Goal: Task Accomplishment & Management: Manage account settings

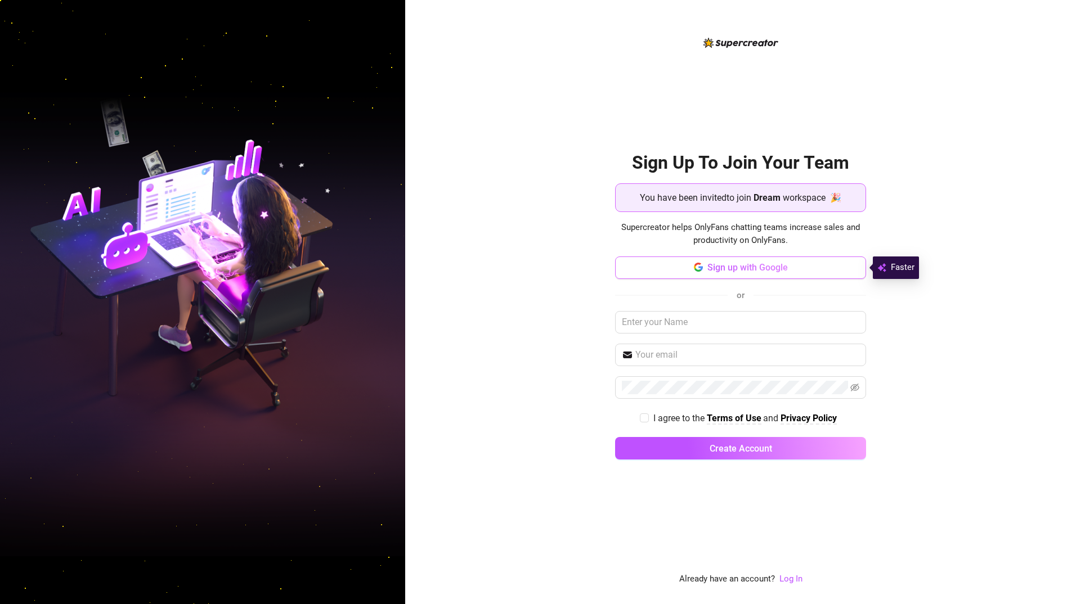
click at [854, 265] on button "Sign up with Google" at bounding box center [740, 268] width 251 height 23
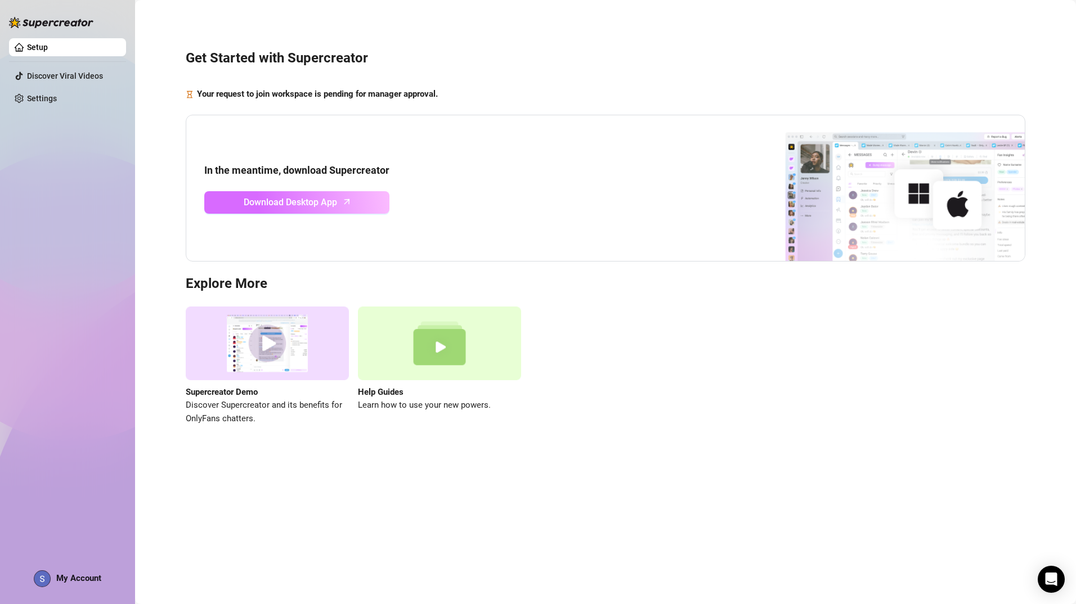
click at [337, 212] on link "Download Desktop App" at bounding box center [296, 202] width 185 height 23
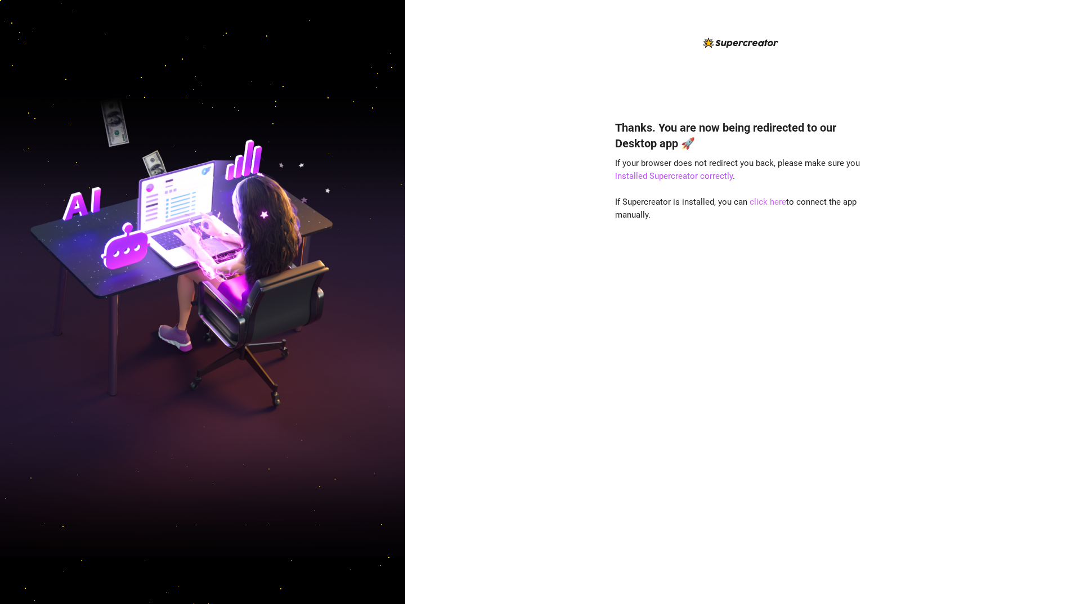
click at [769, 203] on link "click here" at bounding box center [768, 202] width 37 height 10
click at [975, 62] on div "Thanks. You are now being redirected to our Desktop app 🚀 If your browser does …" at bounding box center [740, 302] width 671 height 604
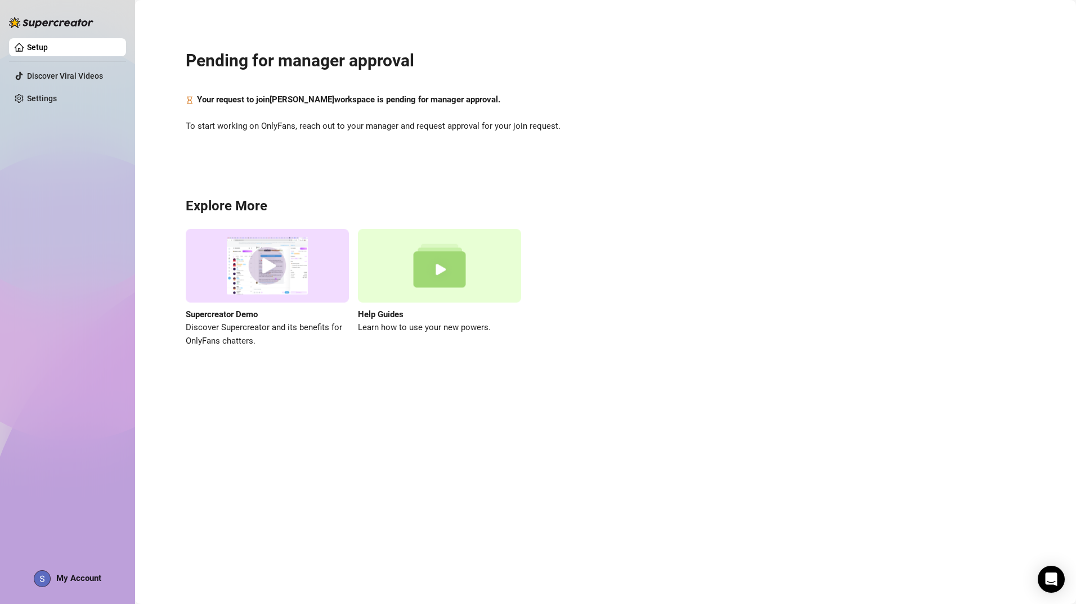
drag, startPoint x: 670, startPoint y: 1, endPoint x: 652, endPoint y: 376, distance: 375.8
click at [652, 376] on main "Pending for manager approval Your request to join [PERSON_NAME] workspace is pe…" at bounding box center [605, 302] width 941 height 604
click at [43, 94] on link "Settings" at bounding box center [42, 98] width 30 height 9
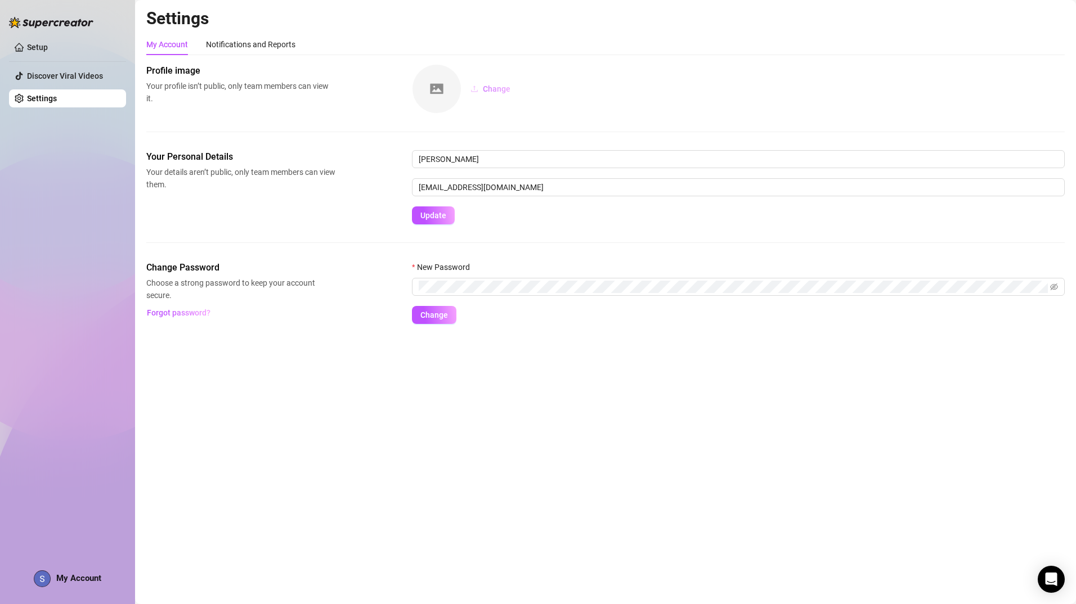
click at [509, 88] on span "Change" at bounding box center [497, 88] width 28 height 9
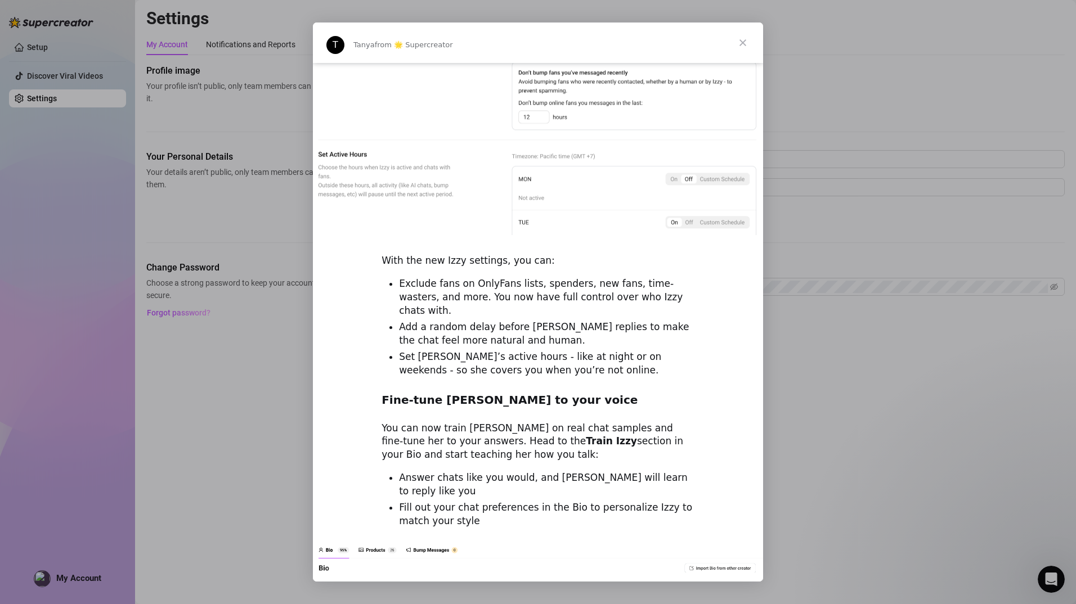
scroll to position [1357, 0]
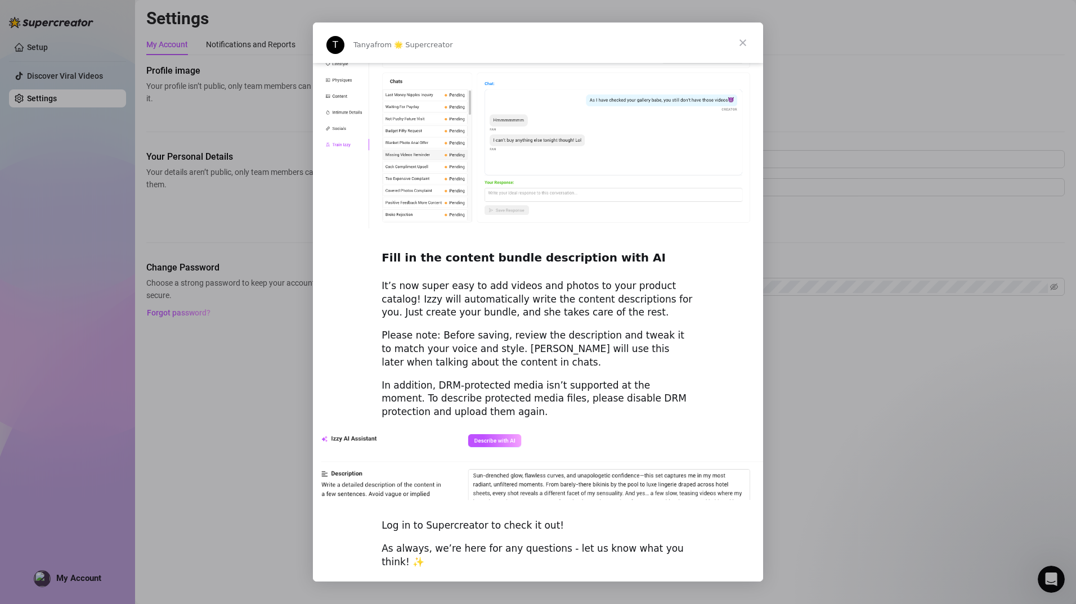
click at [743, 47] on span "Close" at bounding box center [743, 43] width 41 height 41
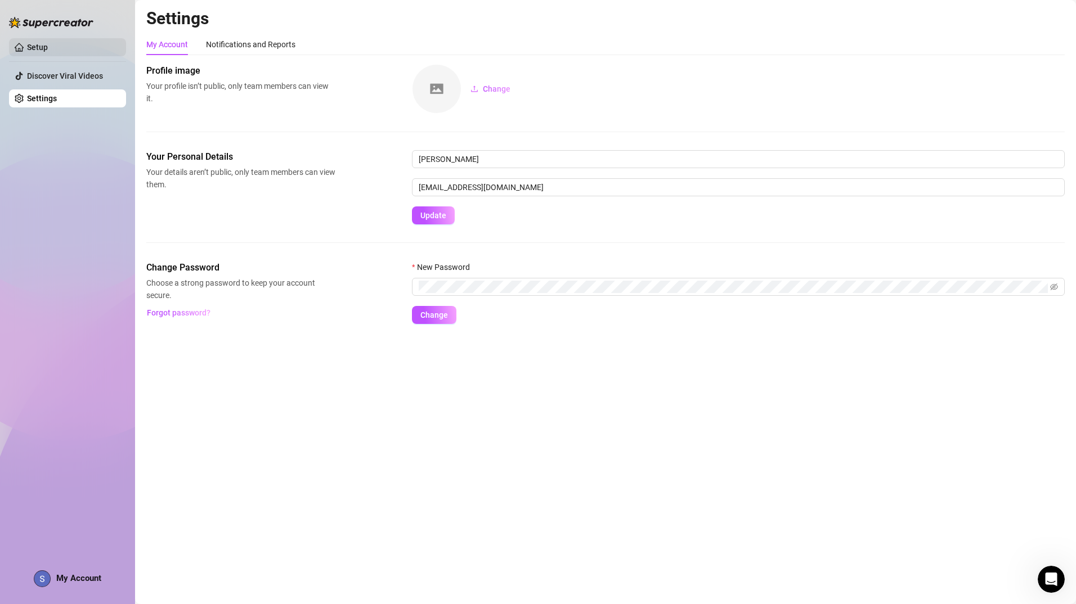
click at [48, 48] on link "Setup" at bounding box center [37, 47] width 21 height 9
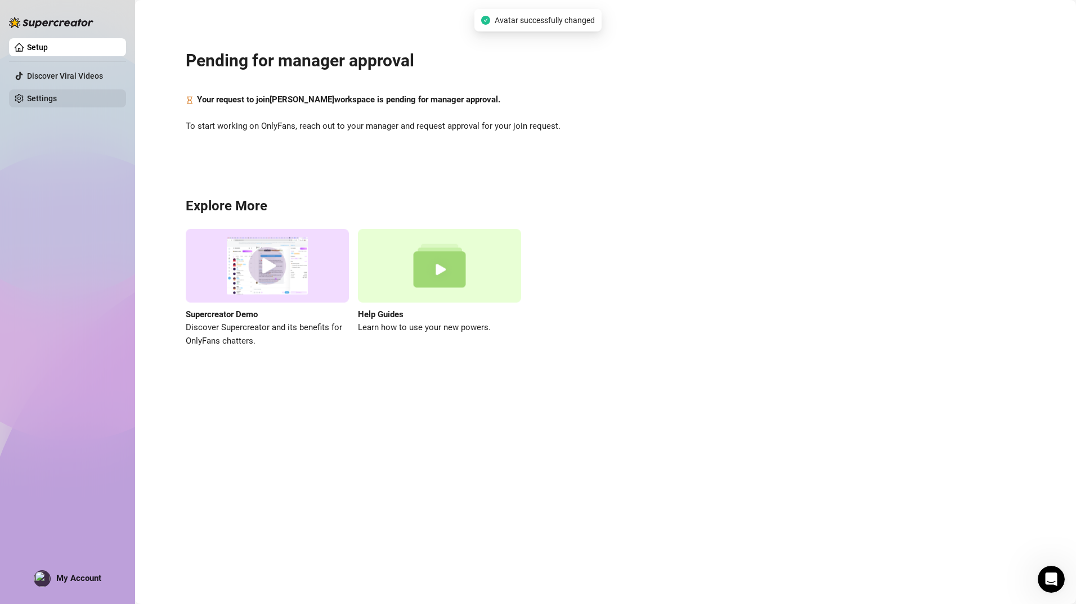
click at [57, 94] on link "Settings" at bounding box center [42, 98] width 30 height 9
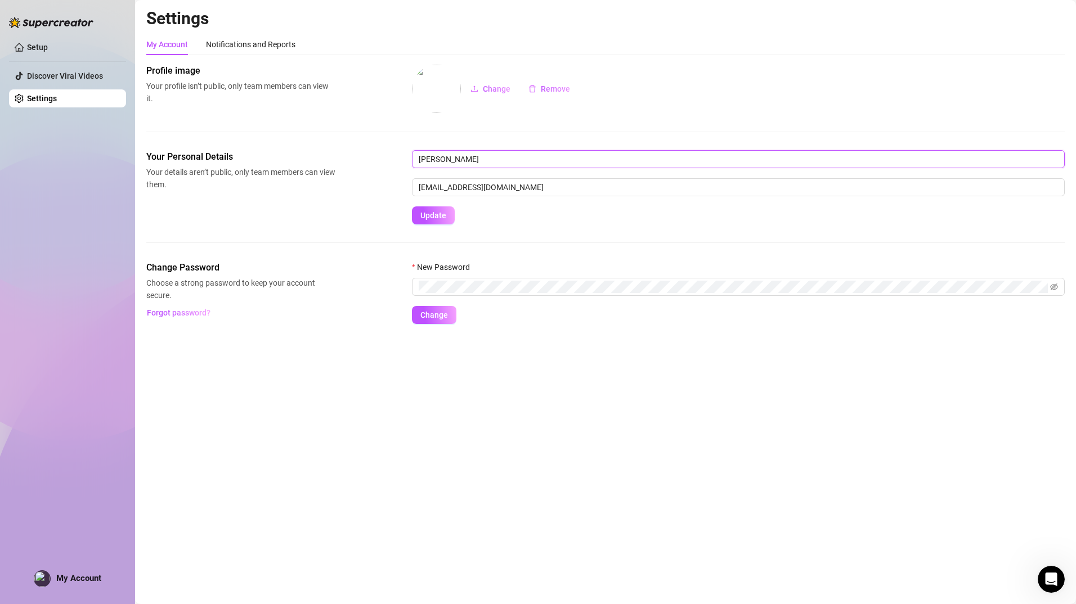
drag, startPoint x: 503, startPoint y: 152, endPoint x: 373, endPoint y: 156, distance: 129.5
click at [373, 156] on div "Your Personal Details Your details aren’t public, only team members can view th…" at bounding box center [605, 187] width 918 height 74
type input "amethys"
click at [430, 218] on span "Update" at bounding box center [433, 215] width 26 height 9
click at [43, 50] on link "Setup" at bounding box center [37, 47] width 21 height 9
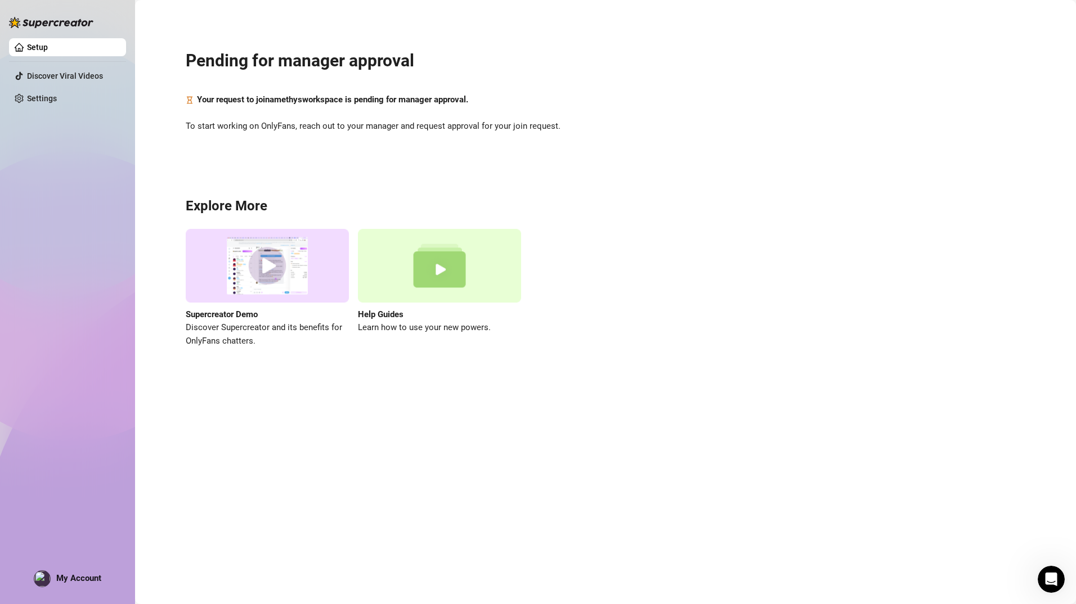
click at [70, 321] on div "Setup Discover Viral Videos Settings My Account" at bounding box center [67, 297] width 117 height 594
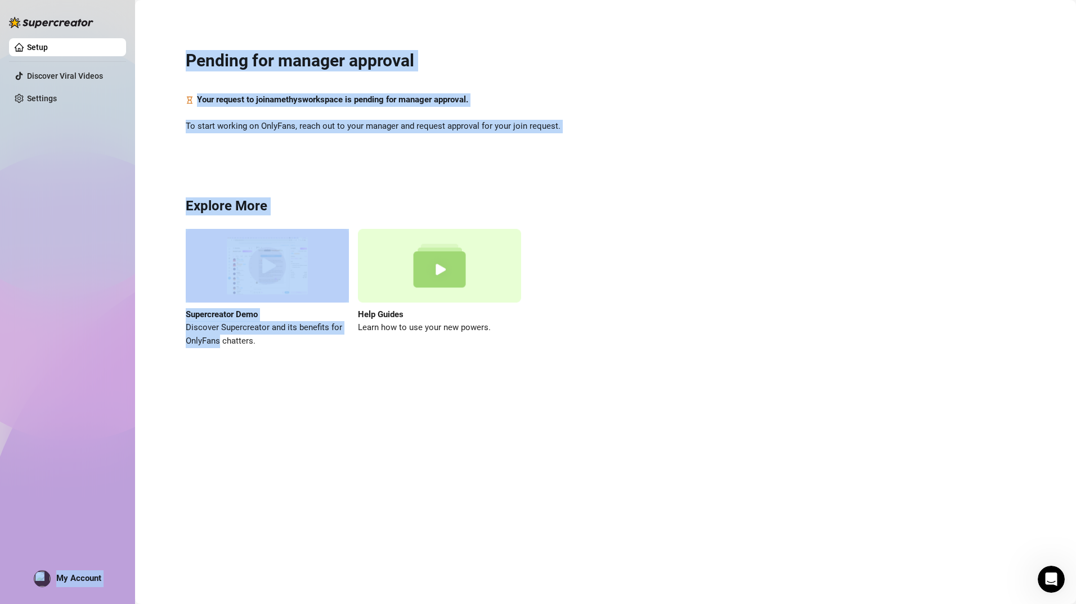
drag, startPoint x: 70, startPoint y: 321, endPoint x: 195, endPoint y: 337, distance: 125.4
click at [195, 337] on div "Setup Discover Viral Videos Settings My Account Pending for manager approval Yo…" at bounding box center [538, 302] width 1076 height 604
